Goal: Navigation & Orientation: Find specific page/section

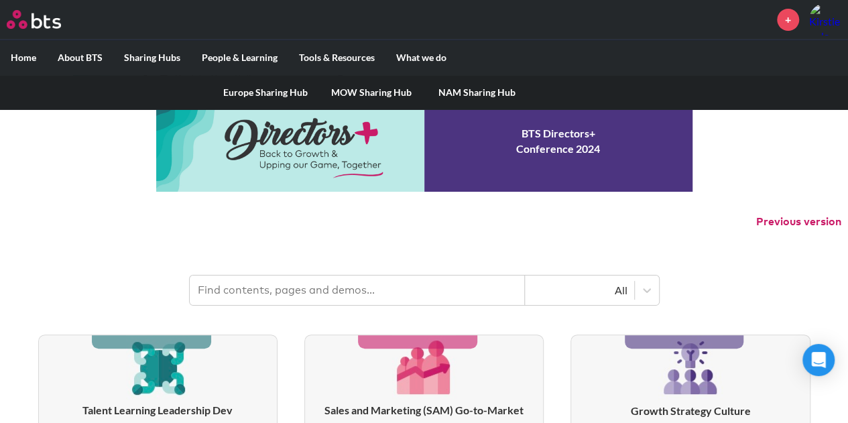
click at [384, 92] on link "MOW Sharing Hub" at bounding box center [371, 92] width 106 height 35
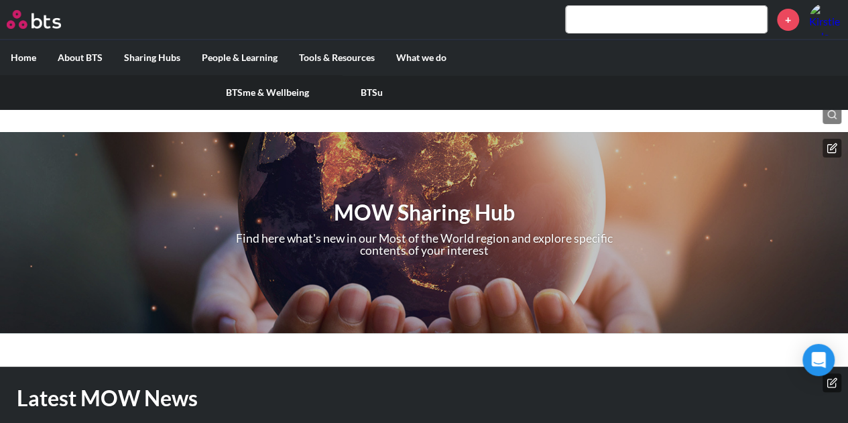
click at [370, 93] on link "BTSu" at bounding box center [372, 92] width 105 height 35
